Goal: Task Accomplishment & Management: Manage account settings

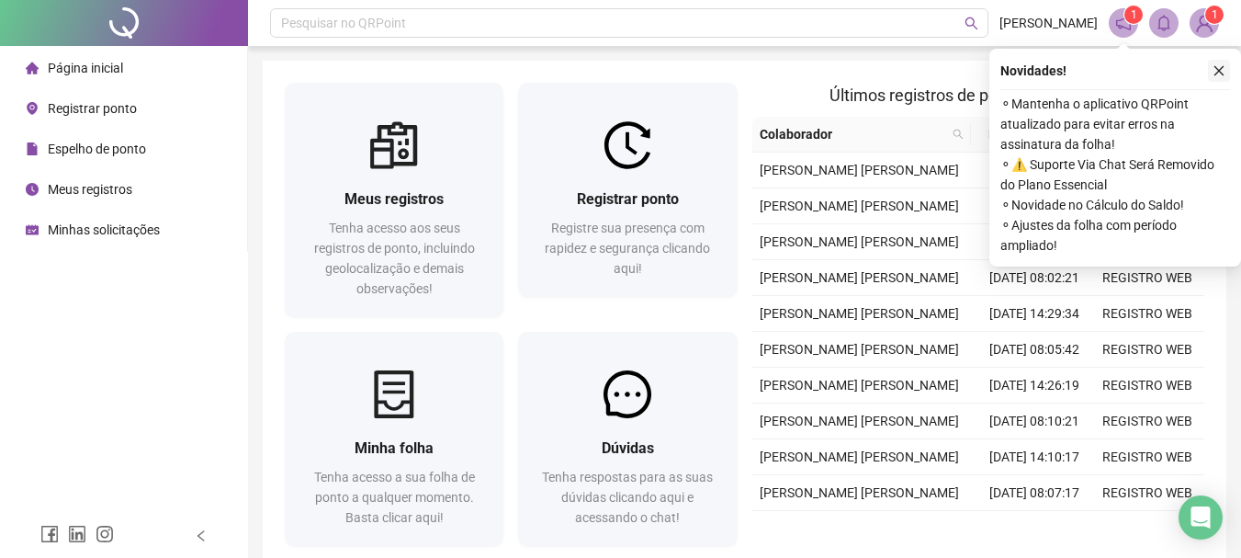
click at [1224, 62] on button "button" at bounding box center [1219, 71] width 22 height 22
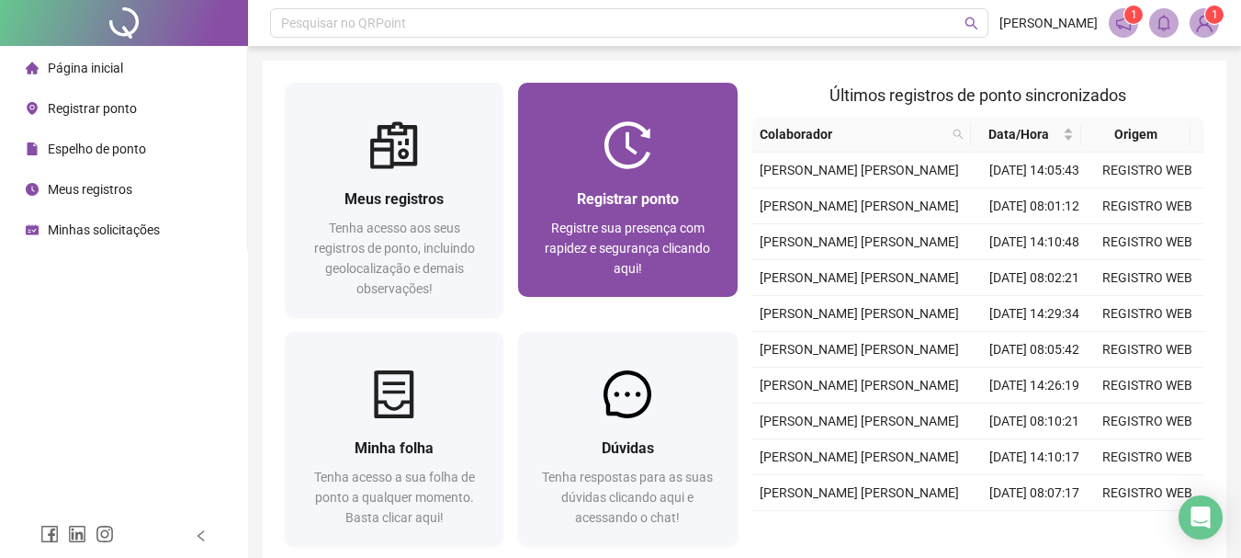
click at [670, 137] on div at bounding box center [627, 145] width 219 height 48
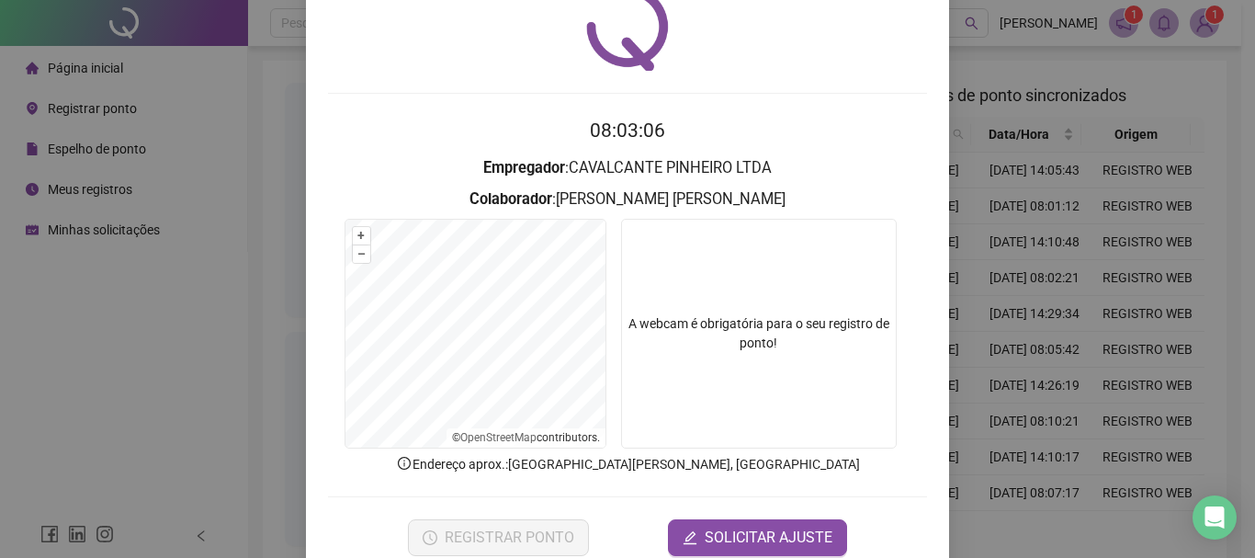
scroll to position [112, 0]
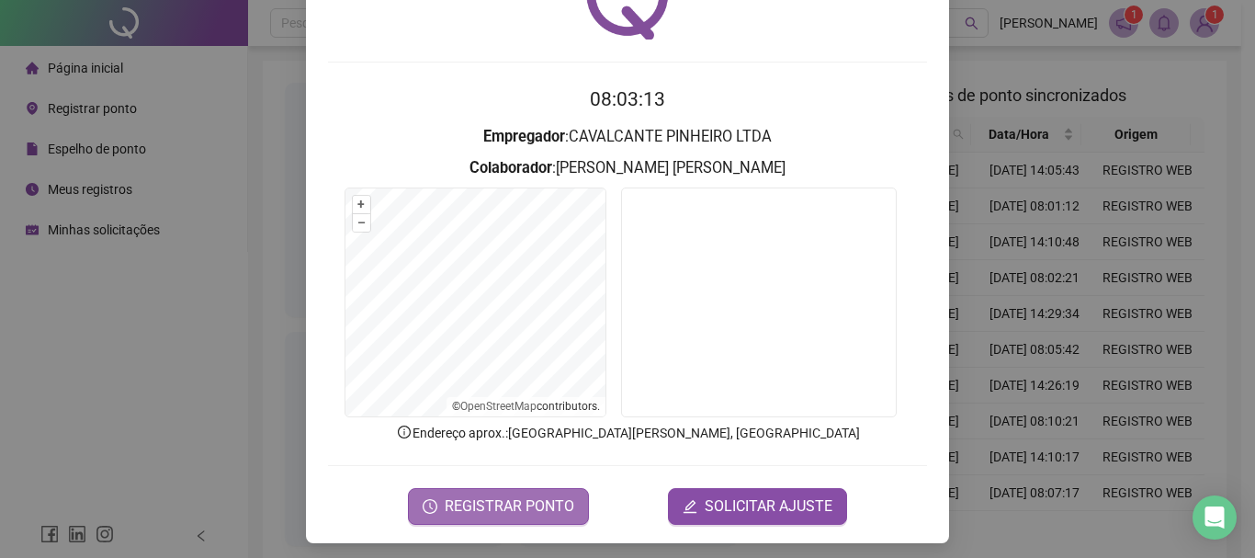
click at [445, 506] on span "REGISTRAR PONTO" at bounding box center [510, 506] width 130 height 22
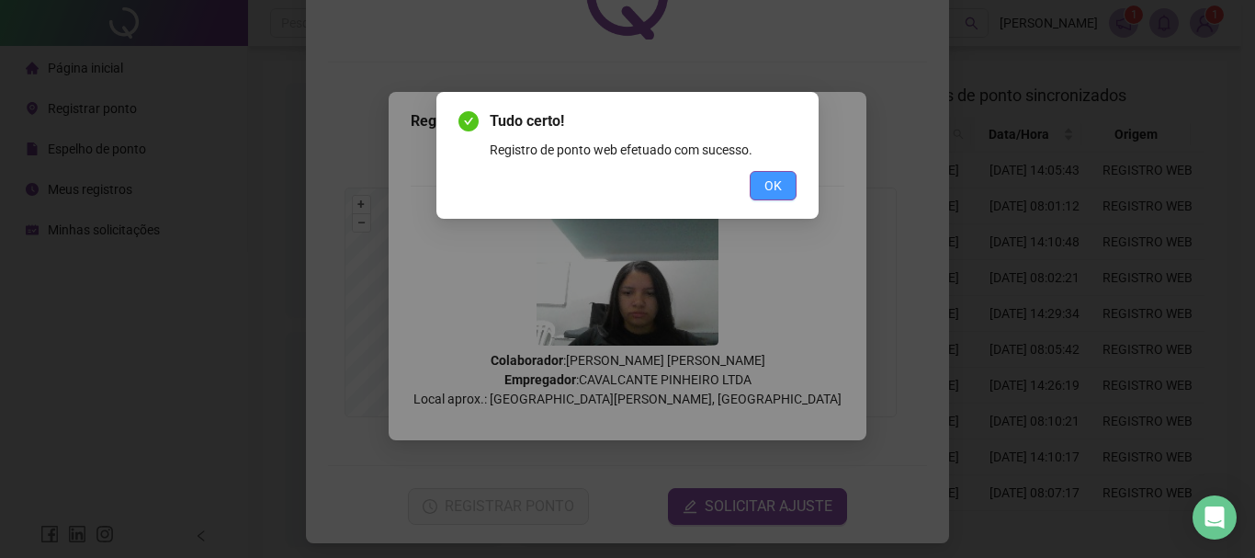
click at [781, 194] on span "OK" at bounding box center [772, 185] width 17 height 20
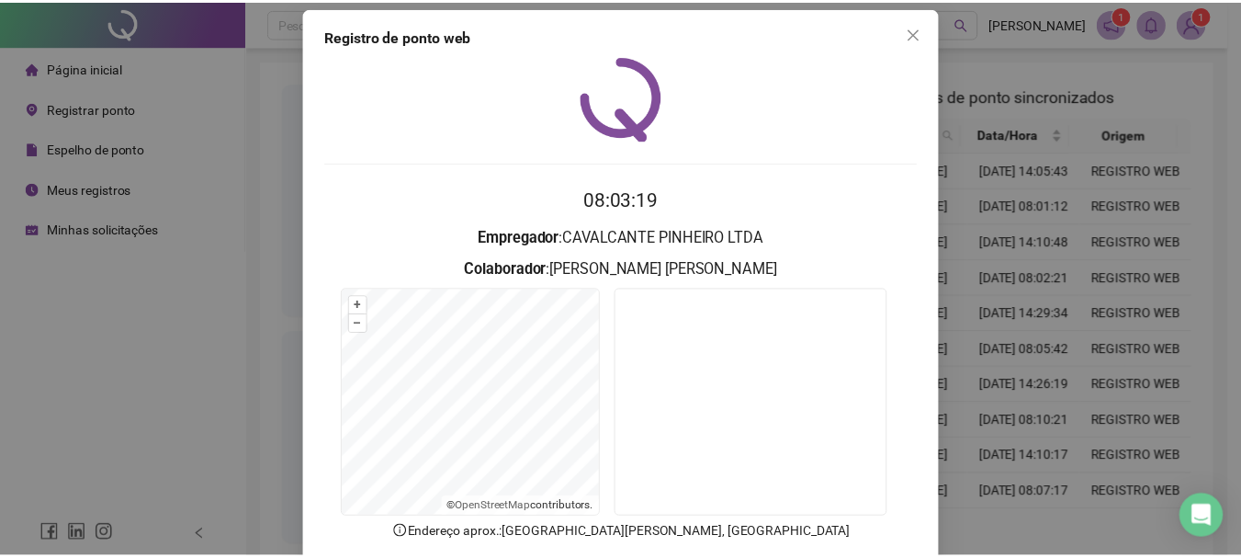
scroll to position [0, 0]
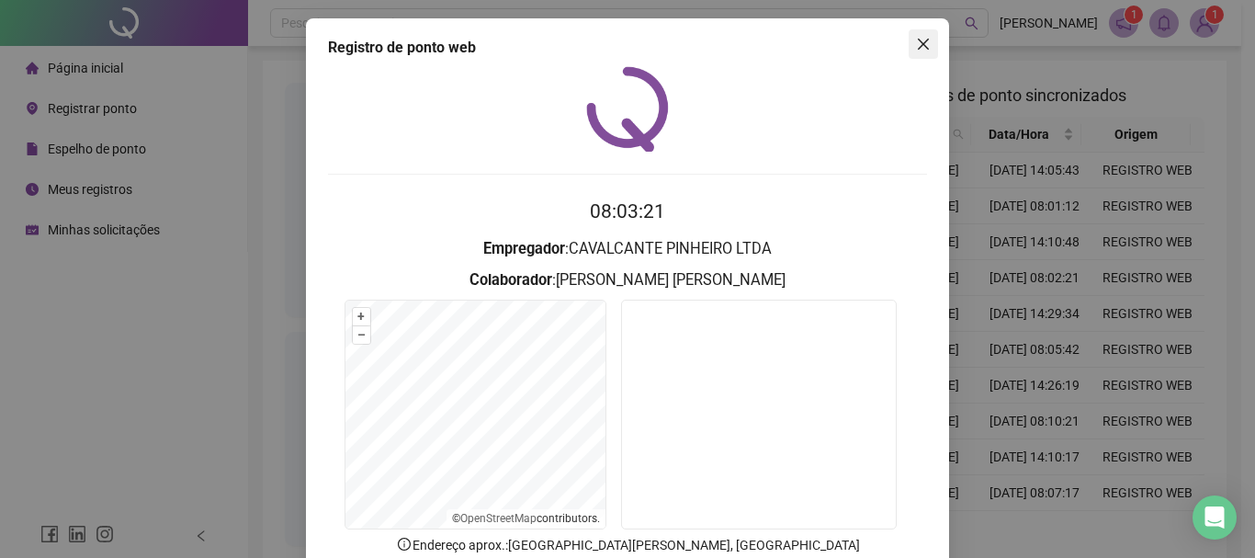
click at [916, 50] on icon "close" at bounding box center [923, 44] width 15 height 15
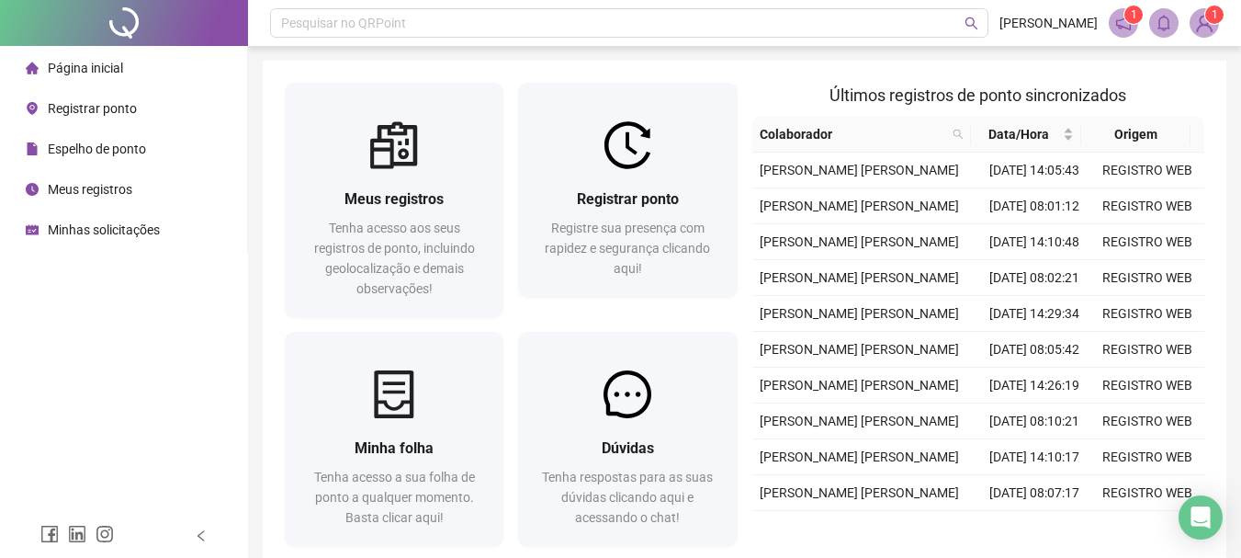
click at [135, 156] on span "Espelho de ponto" at bounding box center [97, 148] width 98 height 15
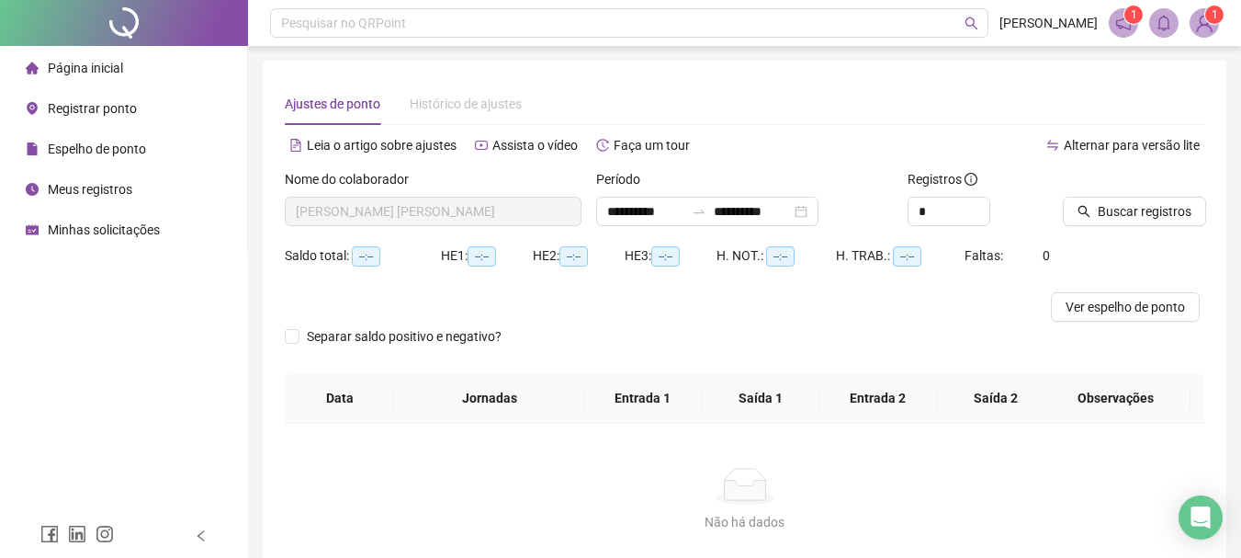
type input "**********"
click at [1120, 194] on div at bounding box center [1111, 183] width 96 height 28
click at [1122, 198] on button "Buscar registros" at bounding box center [1134, 211] width 143 height 29
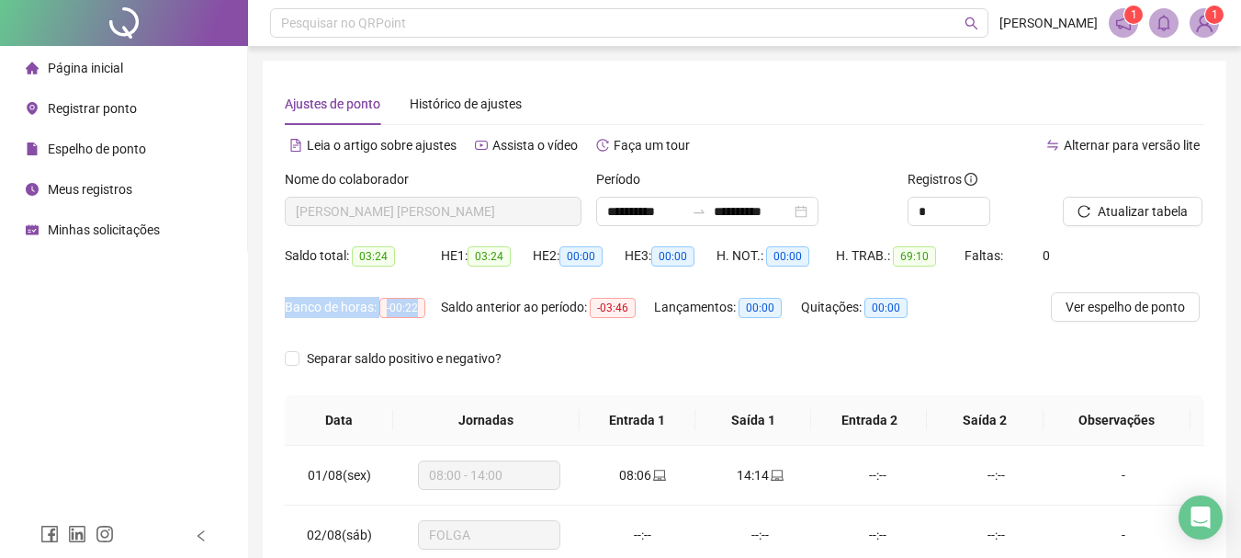
drag, startPoint x: 288, startPoint y: 310, endPoint x: 423, endPoint y: 320, distance: 136.3
click at [423, 320] on div "Banco de horas: -00:22" at bounding box center [363, 306] width 156 height 29
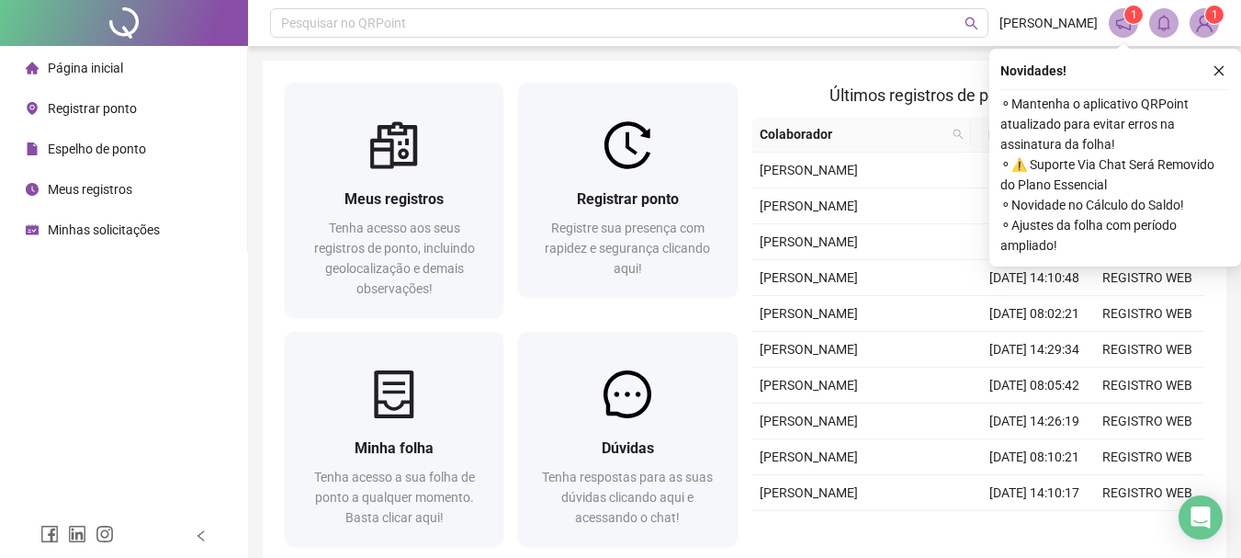
click at [1213, 27] on img at bounding box center [1204, 23] width 28 height 28
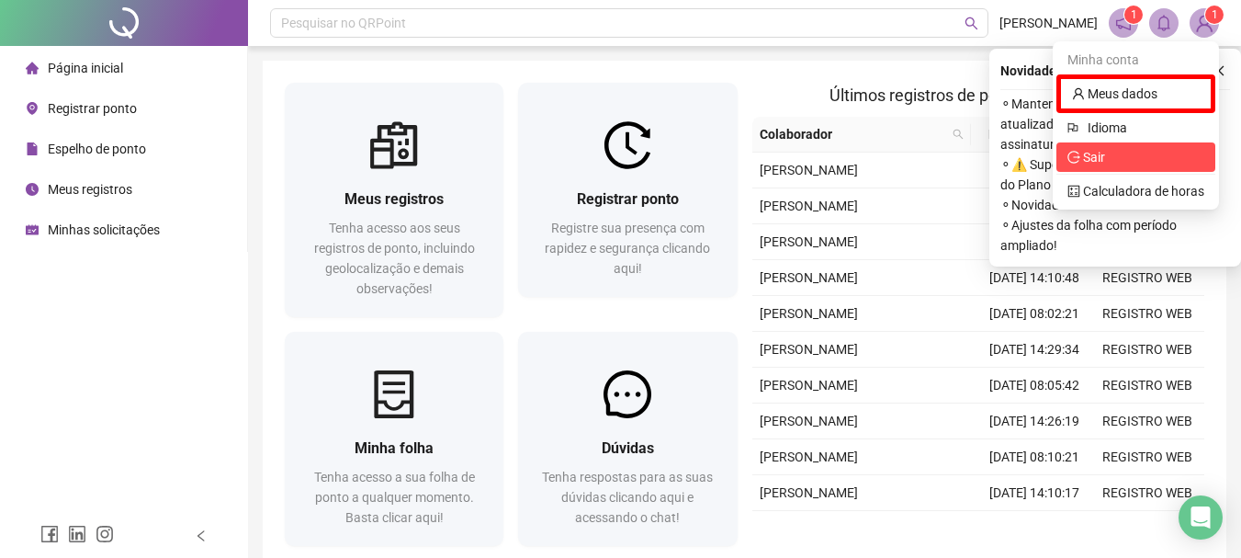
click at [1104, 155] on span "Sair" at bounding box center [1094, 157] width 22 height 15
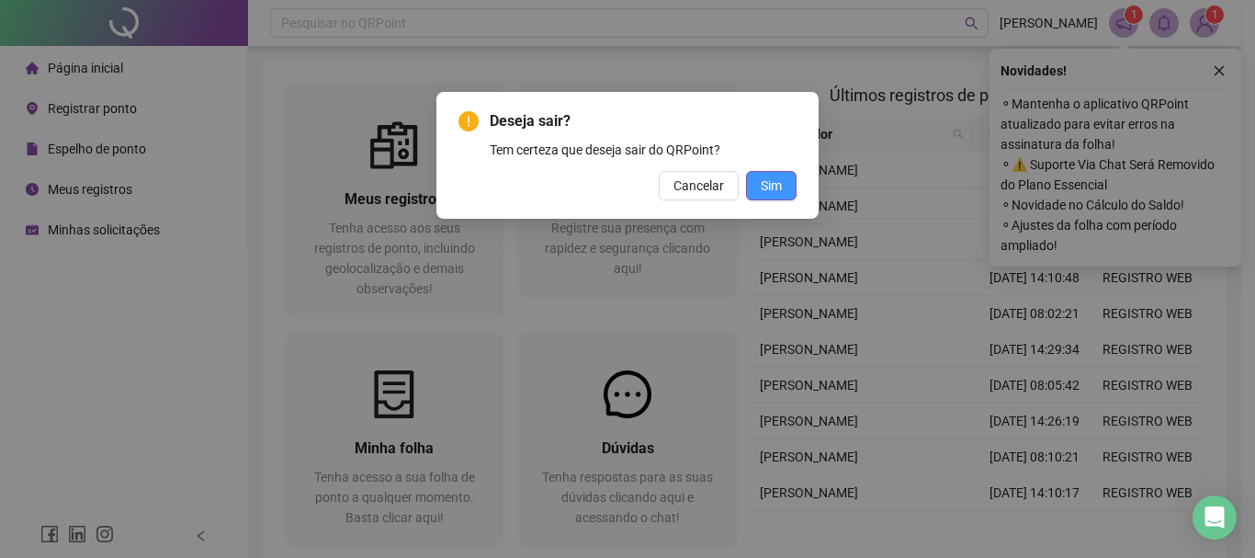
click at [787, 188] on button "Sim" at bounding box center [771, 185] width 51 height 29
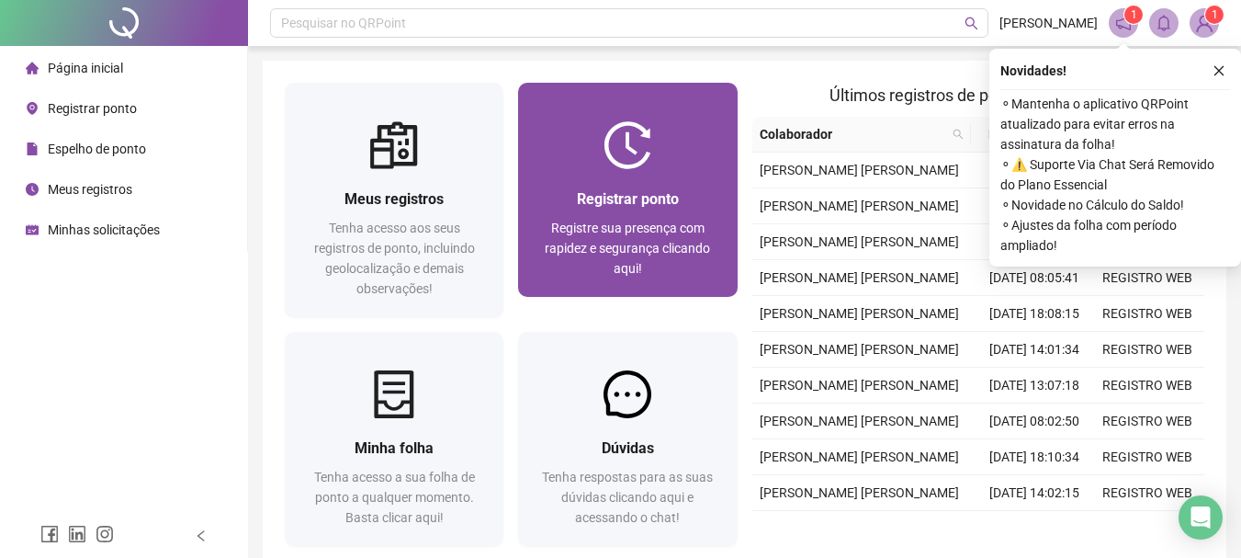
click at [620, 223] on span "Registre sua presença com rapidez e segurança clicando aqui!" at bounding box center [627, 247] width 165 height 55
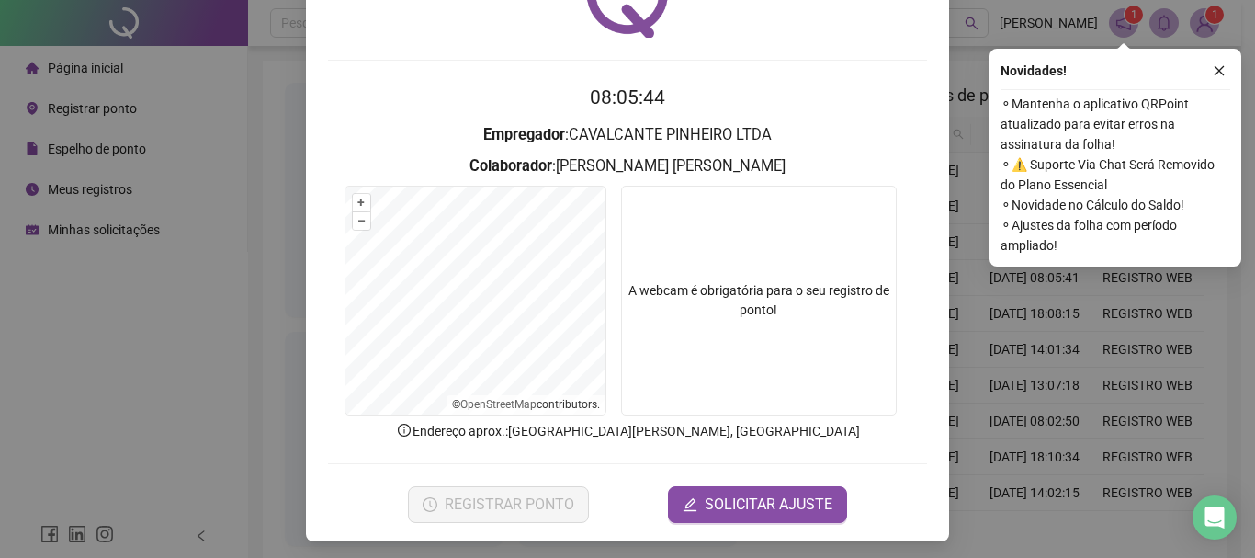
scroll to position [118, 0]
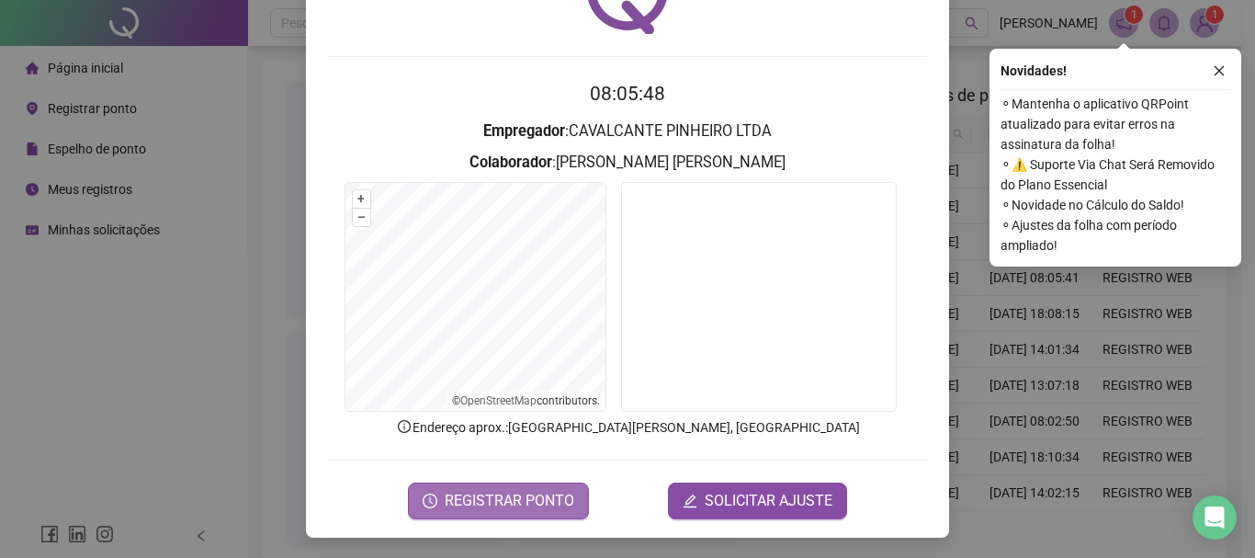
click at [484, 498] on span "REGISTRAR PONTO" at bounding box center [510, 501] width 130 height 22
